Goal: Navigation & Orientation: Find specific page/section

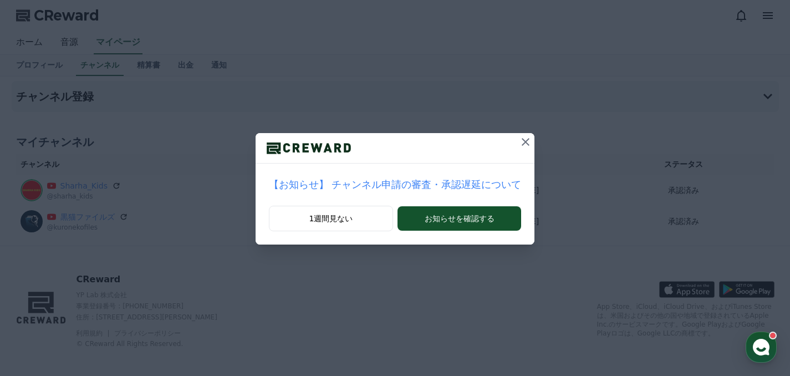
click at [529, 139] on icon at bounding box center [525, 141] width 13 height 13
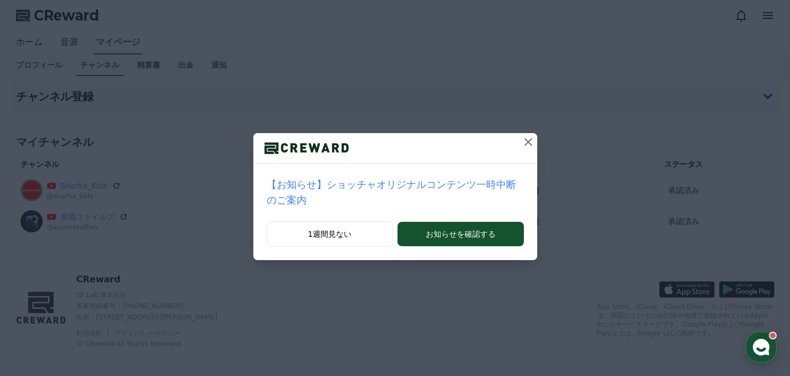
click at [528, 134] on button at bounding box center [528, 142] width 18 height 18
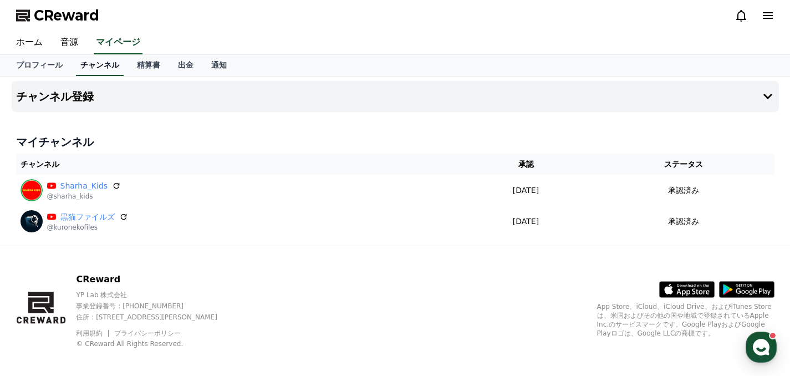
click at [97, 60] on link "チャンネル" at bounding box center [100, 65] width 48 height 21
click at [152, 60] on link "精算書" at bounding box center [148, 65] width 41 height 21
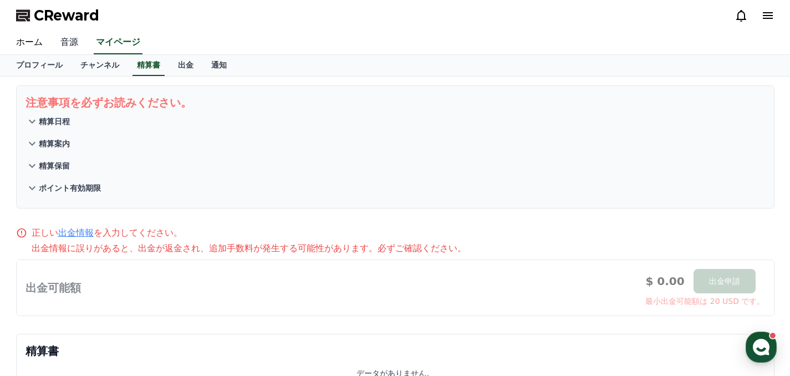
click at [67, 39] on link "音源" at bounding box center [69, 42] width 35 height 23
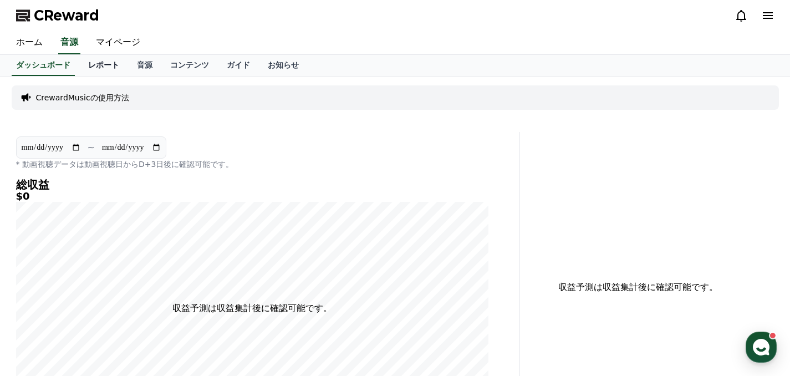
click at [90, 70] on link "レポート" at bounding box center [103, 65] width 49 height 21
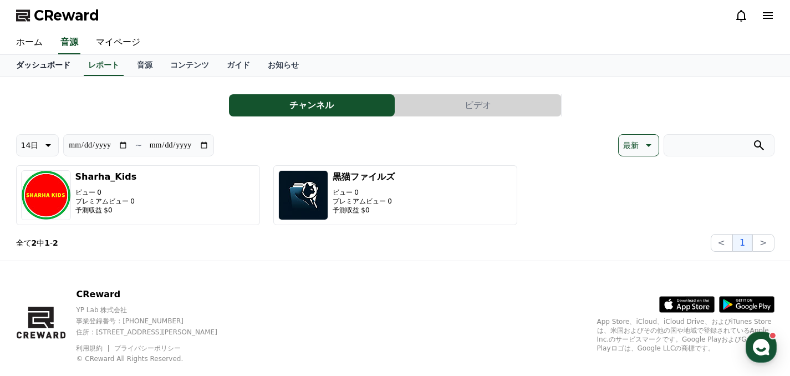
click at [45, 71] on link "ダッシュボード" at bounding box center [43, 65] width 72 height 21
